Goal: Navigation & Orientation: Find specific page/section

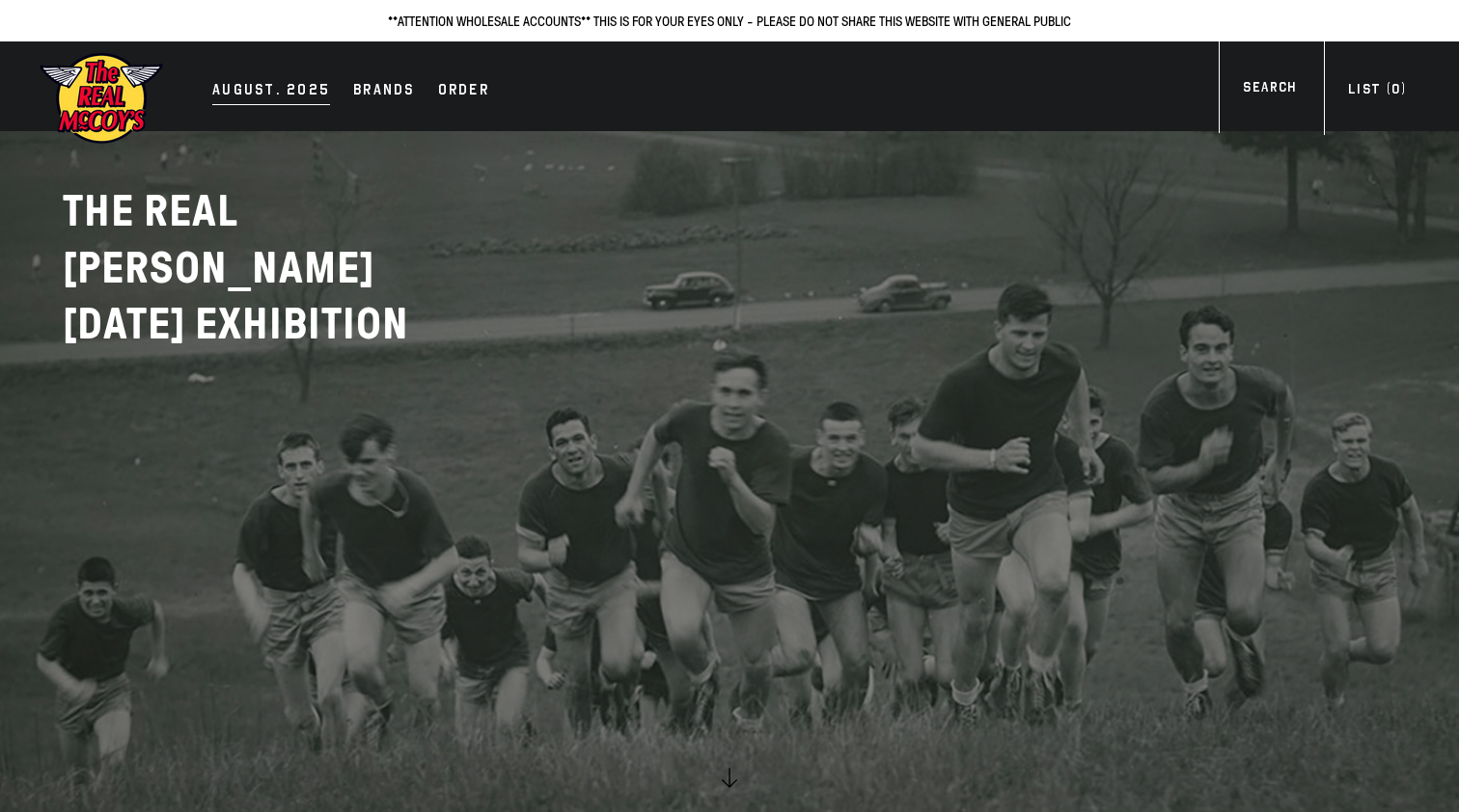
click at [298, 88] on div "AUGUST. 2025" at bounding box center [272, 92] width 118 height 27
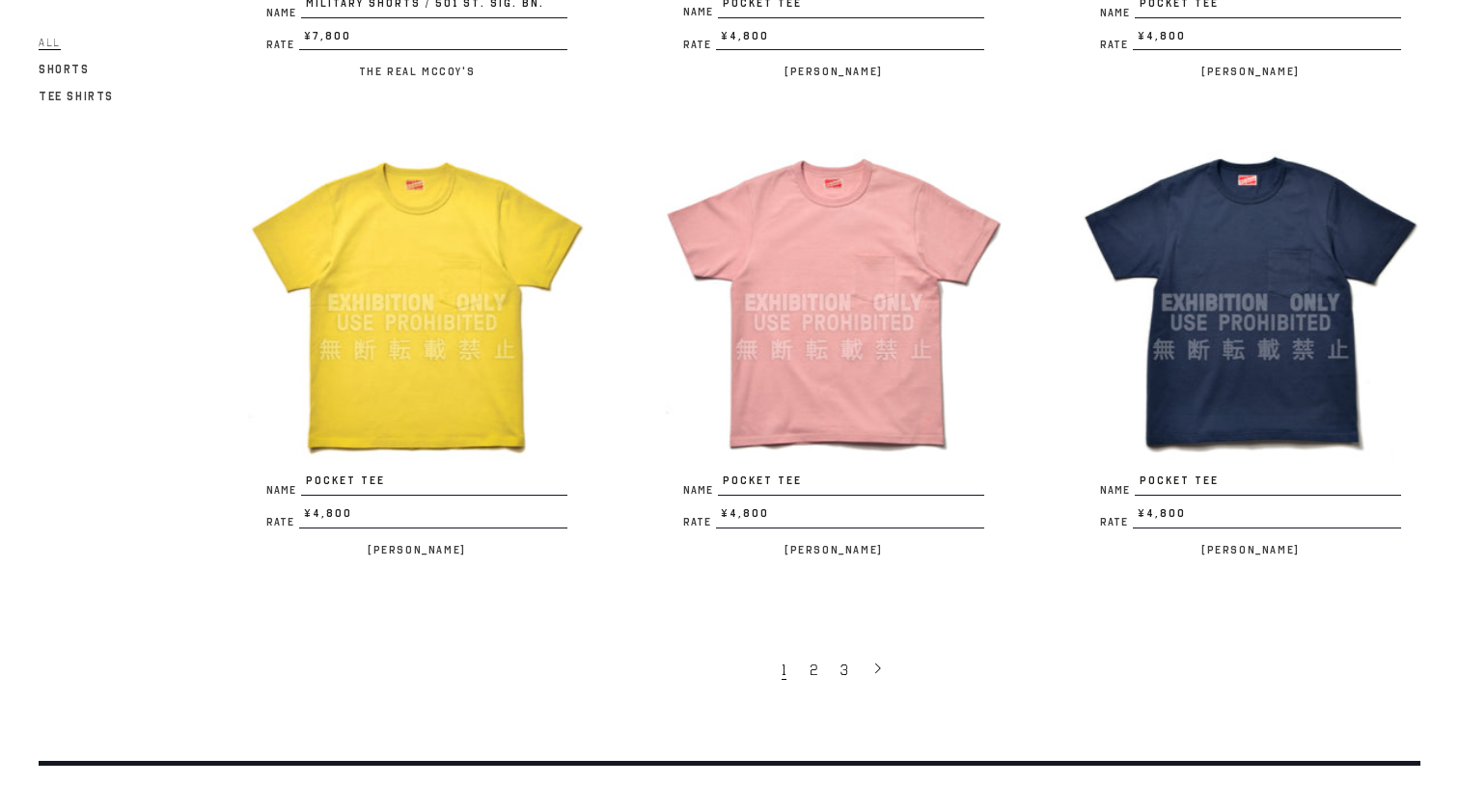
scroll to position [3512, 0]
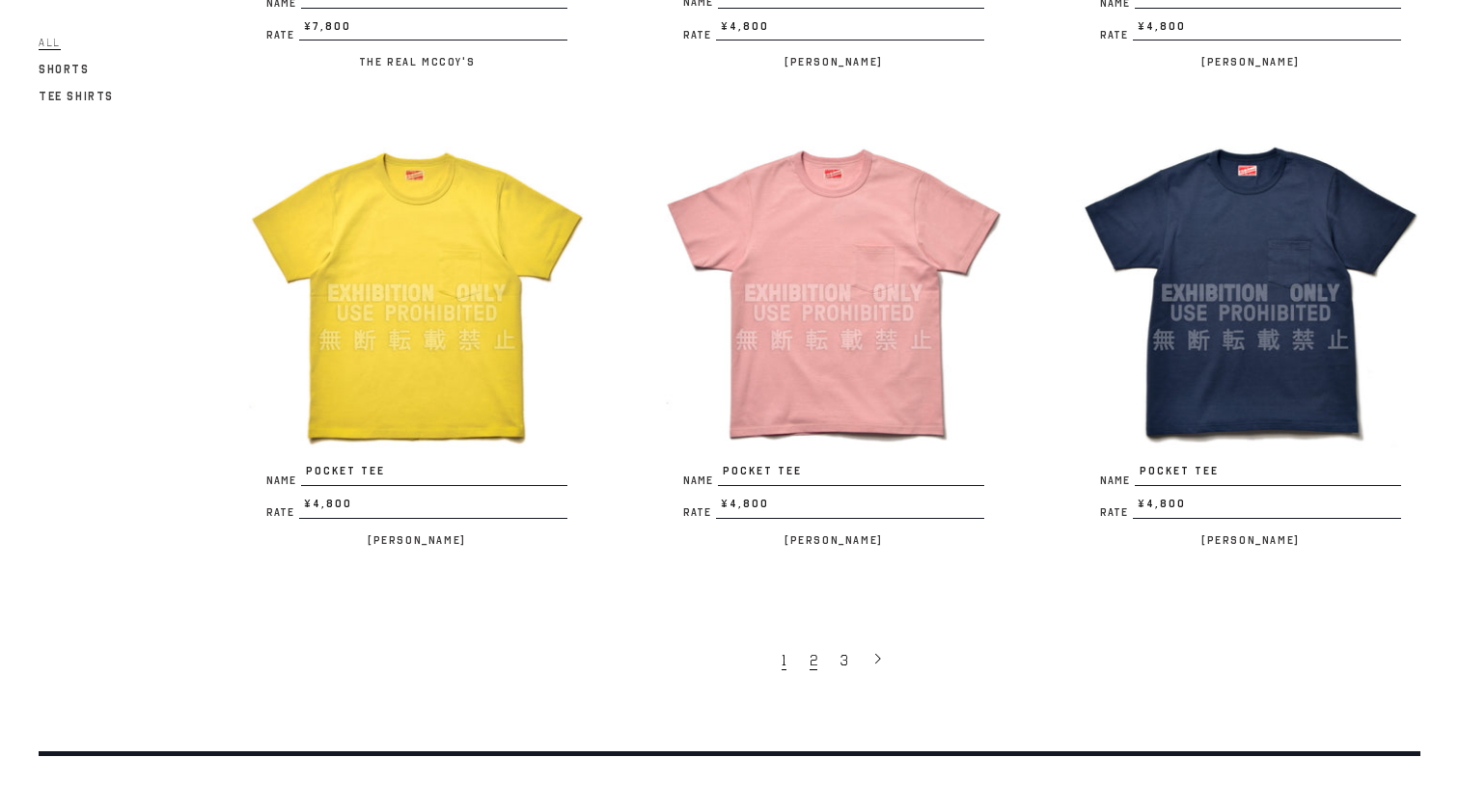
click at [811, 651] on span "2" at bounding box center [813, 660] width 8 height 19
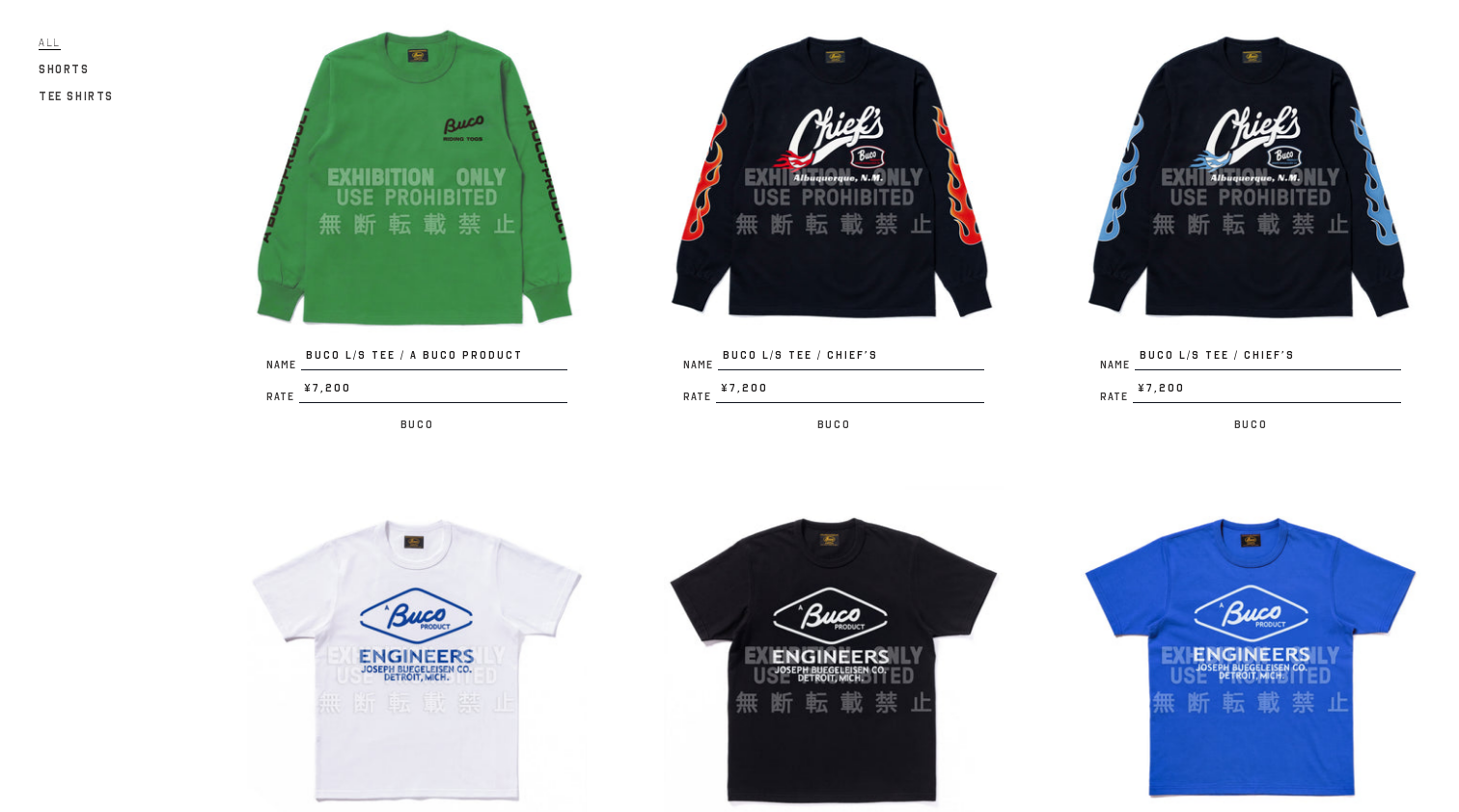
scroll to position [3474, 0]
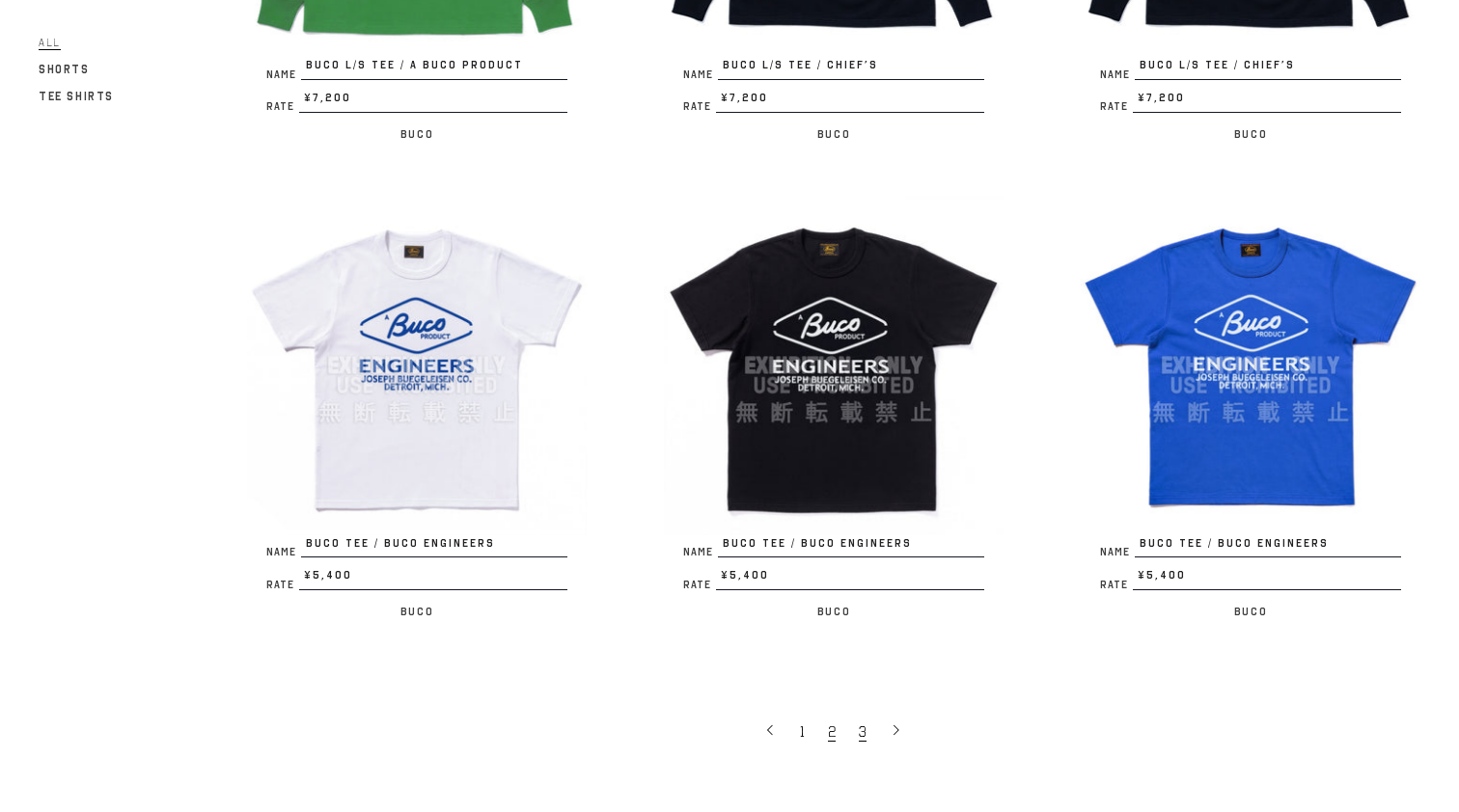
click at [862, 722] on span "3" at bounding box center [862, 732] width 8 height 19
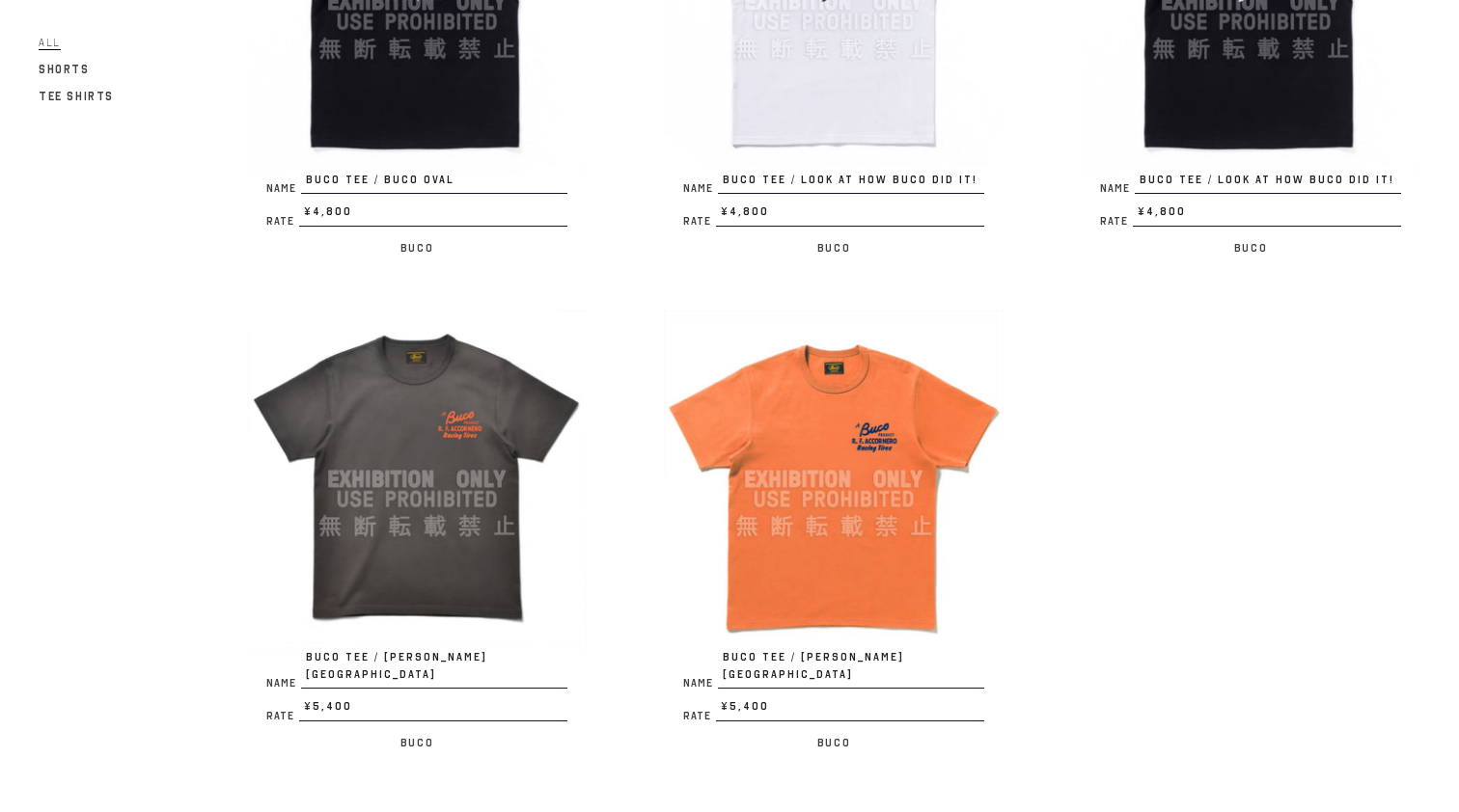
scroll to position [987, 0]
